Goal: Information Seeking & Learning: Check status

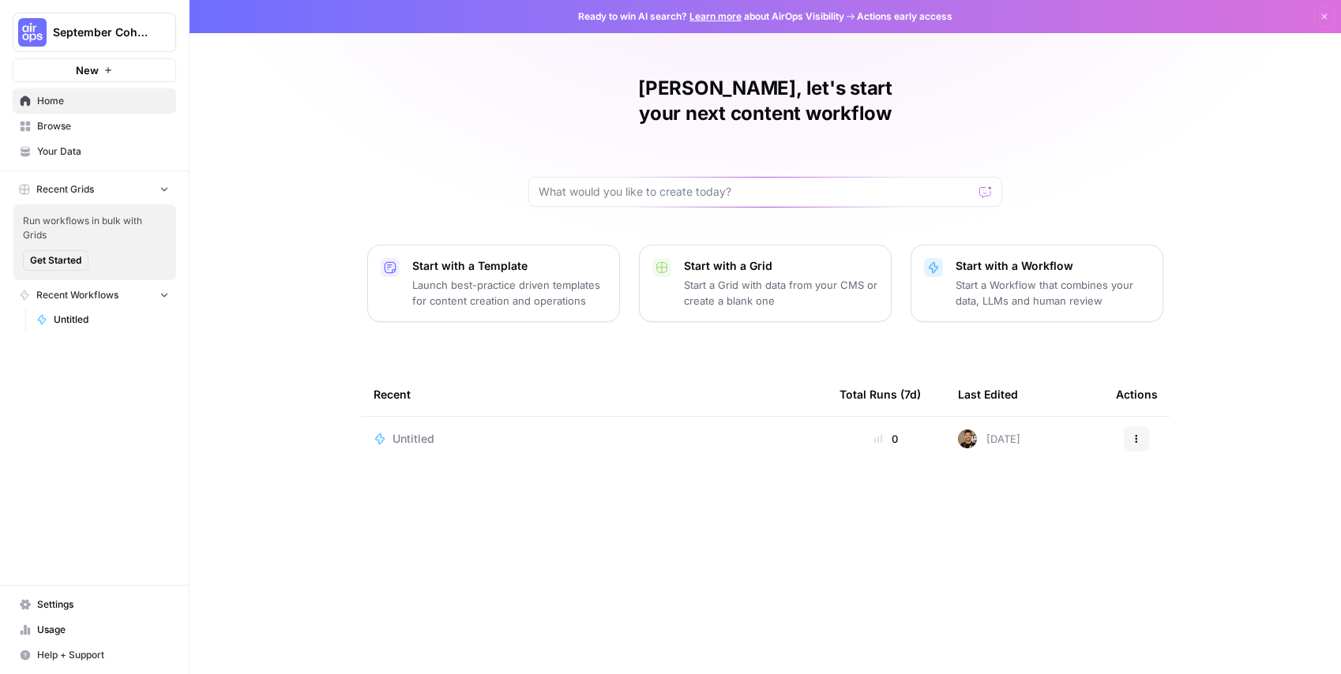
click at [488, 583] on div "Recent Total Runs (7d) Last Edited Actions Untitled 0 [DATE] Actions" at bounding box center [765, 511] width 809 height 276
